Goal: Task Accomplishment & Management: Manage account settings

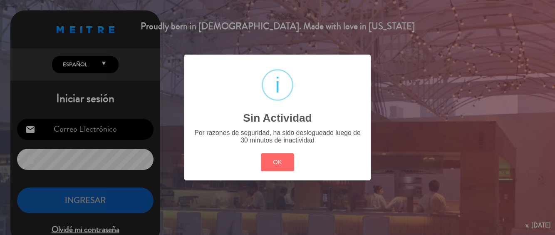
click at [276, 159] on button "OK" at bounding box center [278, 162] width 34 height 18
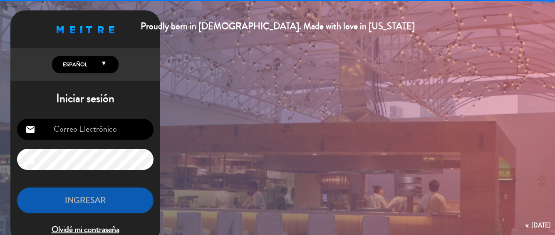
click at [117, 125] on input "email" at bounding box center [85, 129] width 137 height 21
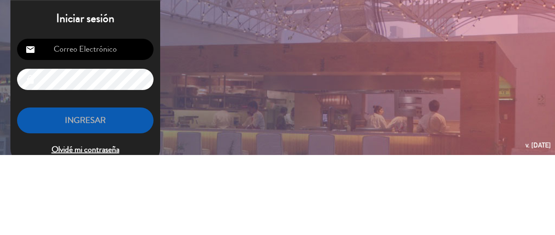
click at [104, 130] on input "email" at bounding box center [85, 129] width 137 height 21
type input "[EMAIL_ADDRESS][DOMAIN_NAME]"
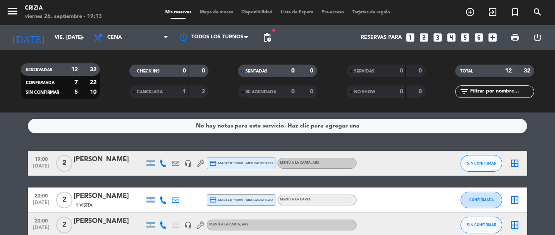
click at [74, 37] on input "vie. [DATE]" at bounding box center [85, 37] width 70 height 14
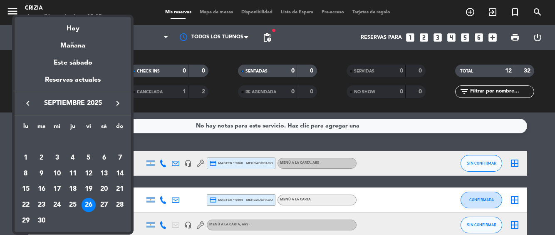
click at [107, 203] on div "27" at bounding box center [104, 205] width 14 height 14
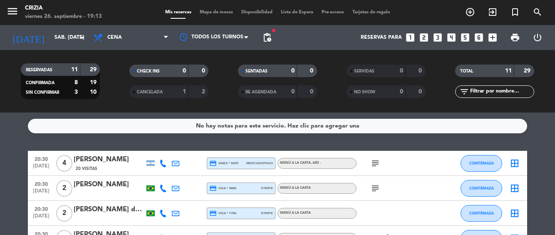
click at [377, 160] on icon "subject" at bounding box center [375, 163] width 10 height 10
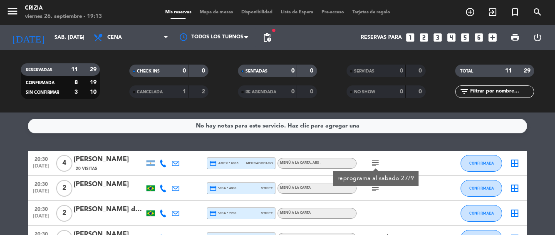
click at [427, 160] on div "subject reprograma al sabado 27/9" at bounding box center [394, 163] width 75 height 25
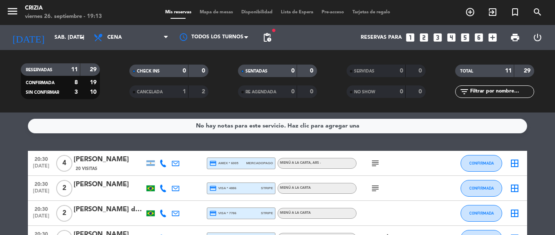
click at [377, 186] on icon "subject" at bounding box center [375, 188] width 10 height 10
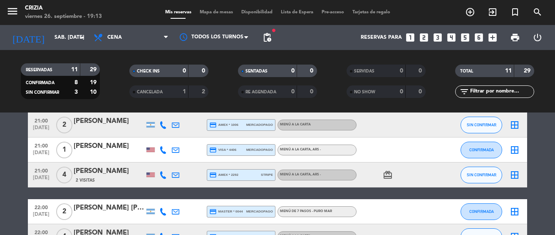
scroll to position [206, 0]
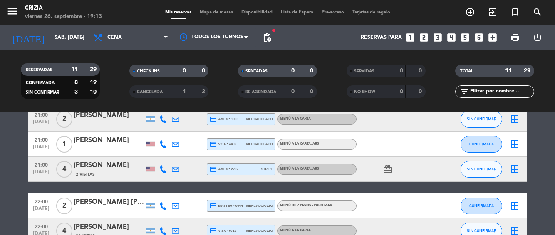
click at [308, 205] on span "MENÚ DE 7 PASOS - PURO MAR" at bounding box center [306, 205] width 52 height 3
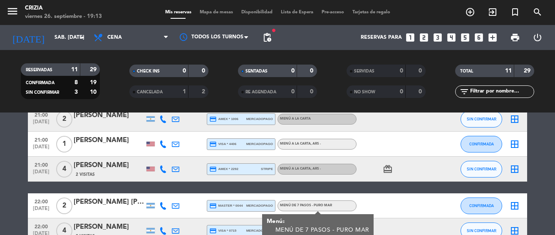
click at [413, 156] on div "card_giftcard" at bounding box center [394, 168] width 75 height 25
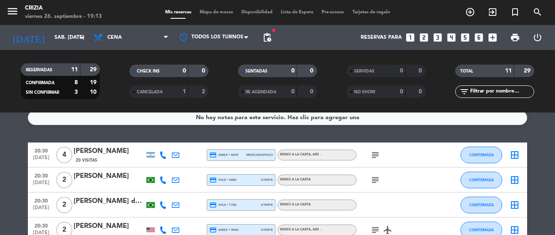
scroll to position [0, 0]
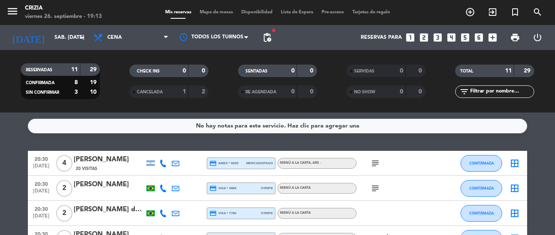
click at [77, 35] on icon "arrow_drop_down" at bounding box center [82, 37] width 10 height 10
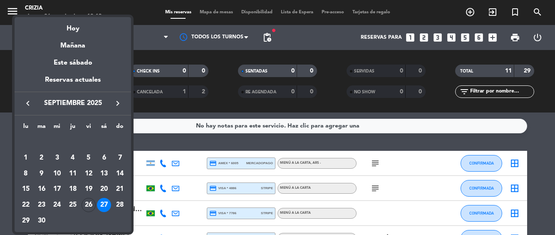
click at [25, 221] on div "29" at bounding box center [26, 220] width 14 height 14
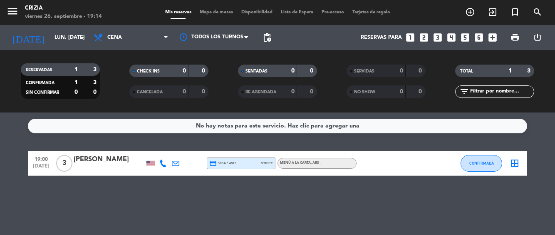
click at [69, 42] on input "lun. [DATE]" at bounding box center [85, 37] width 70 height 14
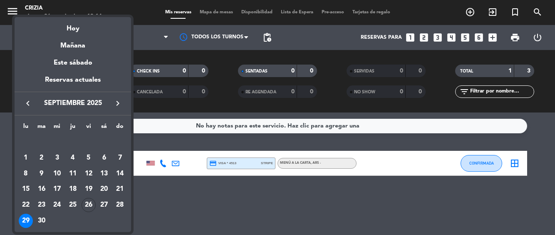
click at [42, 224] on div "30" at bounding box center [42, 220] width 14 height 14
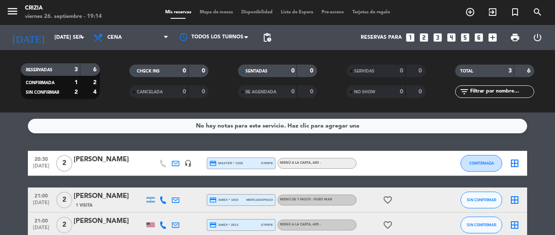
click at [74, 44] on input "[DATE] sep." at bounding box center [85, 37] width 70 height 14
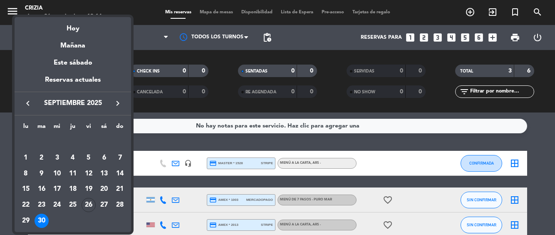
click at [89, 209] on div "26" at bounding box center [89, 205] width 14 height 14
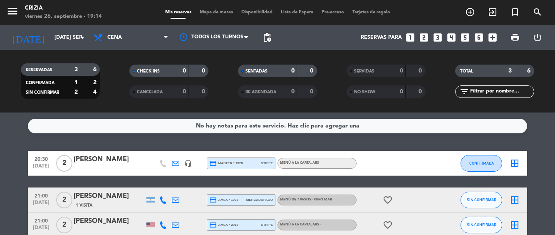
type input "vie. [DATE]"
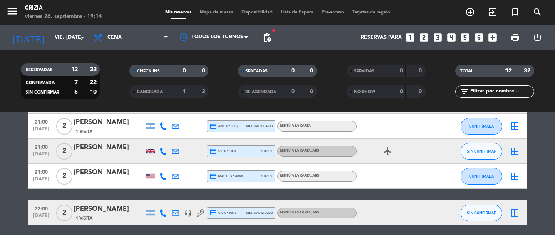
scroll to position [247, 0]
